Goal: Task Accomplishment & Management: Use online tool/utility

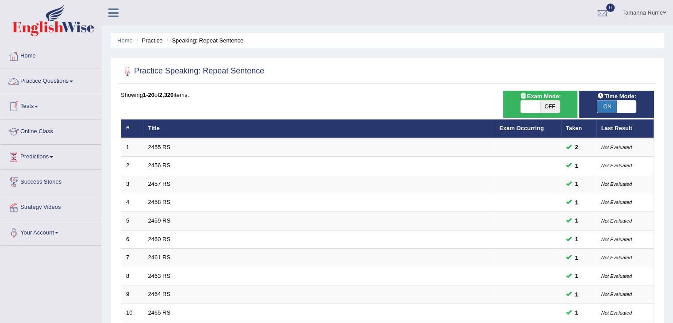
click at [34, 107] on link "Tests" at bounding box center [50, 105] width 101 height 22
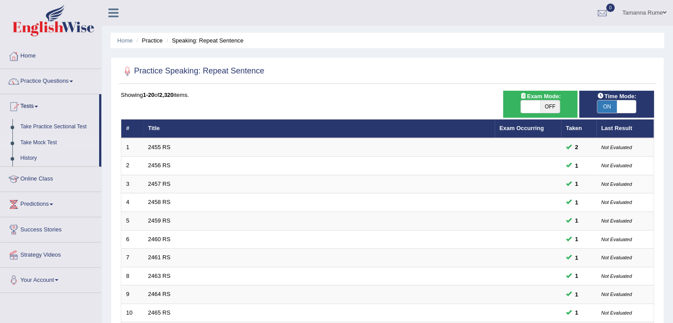
click at [27, 142] on link "Take Mock Test" at bounding box center [57, 143] width 83 height 16
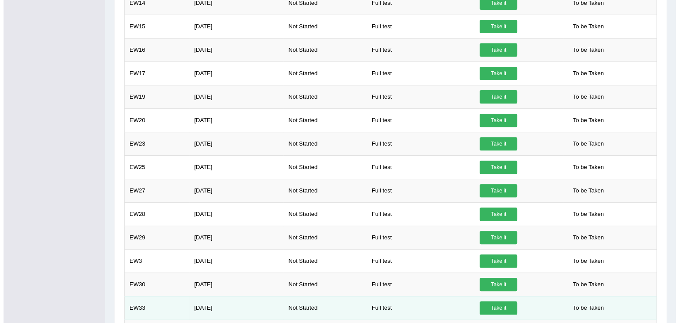
scroll to position [149, 0]
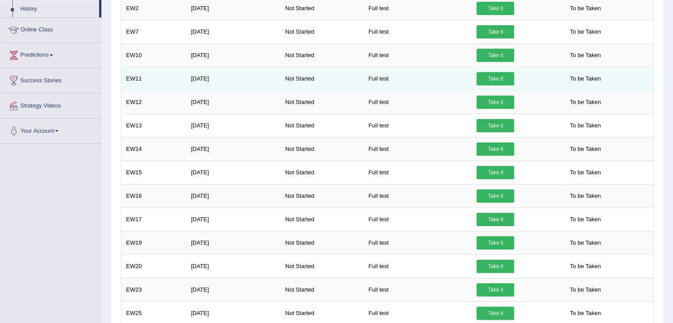
click at [481, 82] on link "Take it" at bounding box center [495, 78] width 38 height 13
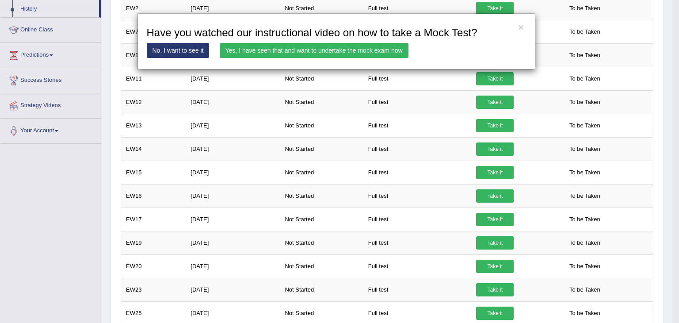
click at [312, 50] on link "Yes, I have seen that and want to undertake the mock exam now" at bounding box center [314, 50] width 189 height 15
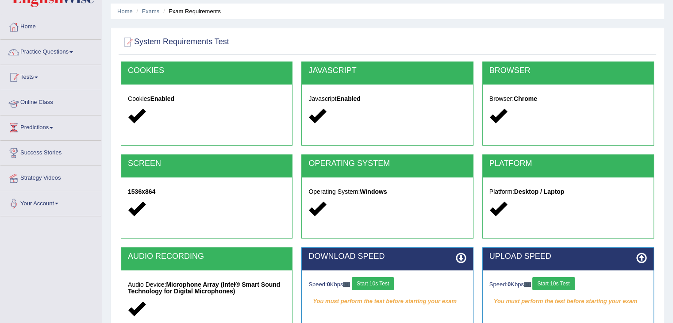
scroll to position [142, 0]
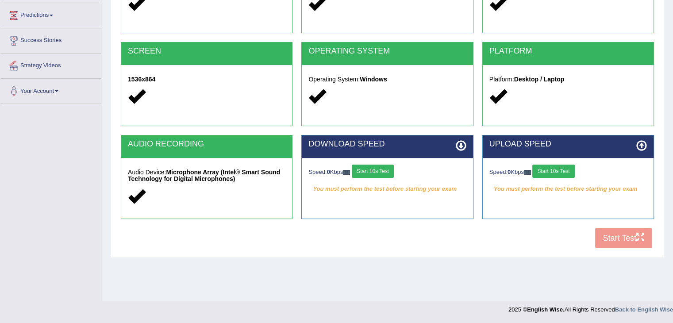
click at [617, 239] on div "COOKIES Cookies Enabled JAVASCRIPT Javascript Enabled BROWSER Browser: Chrome S…" at bounding box center [387, 101] width 537 height 304
click at [368, 165] on button "Start 10s Test" at bounding box center [373, 171] width 42 height 13
click at [564, 172] on button "Start 10s Test" at bounding box center [553, 171] width 42 height 13
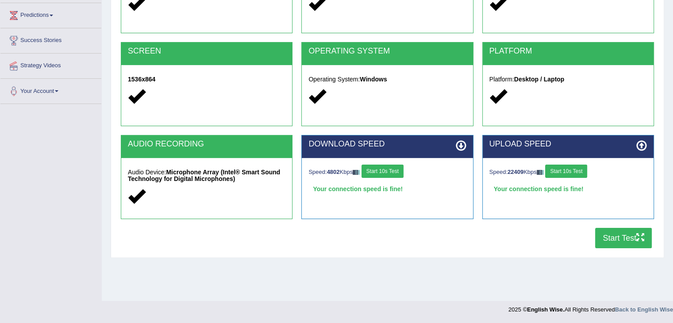
click at [616, 238] on button "Start Test" at bounding box center [623, 238] width 57 height 20
